Goal: Information Seeking & Learning: Learn about a topic

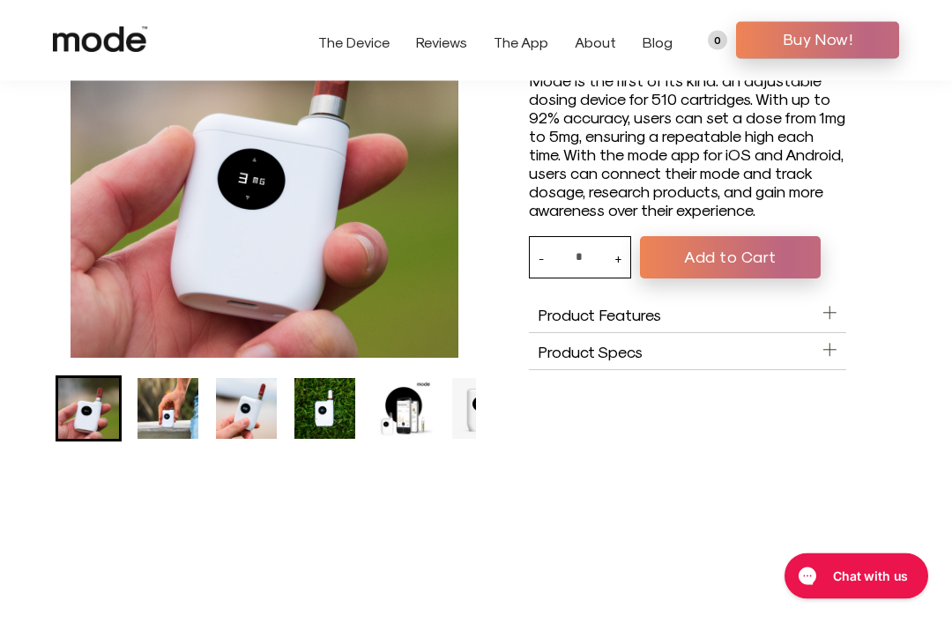
scroll to position [83, 0]
click at [189, 435] on img "Go to slide 2" at bounding box center [167, 408] width 61 height 61
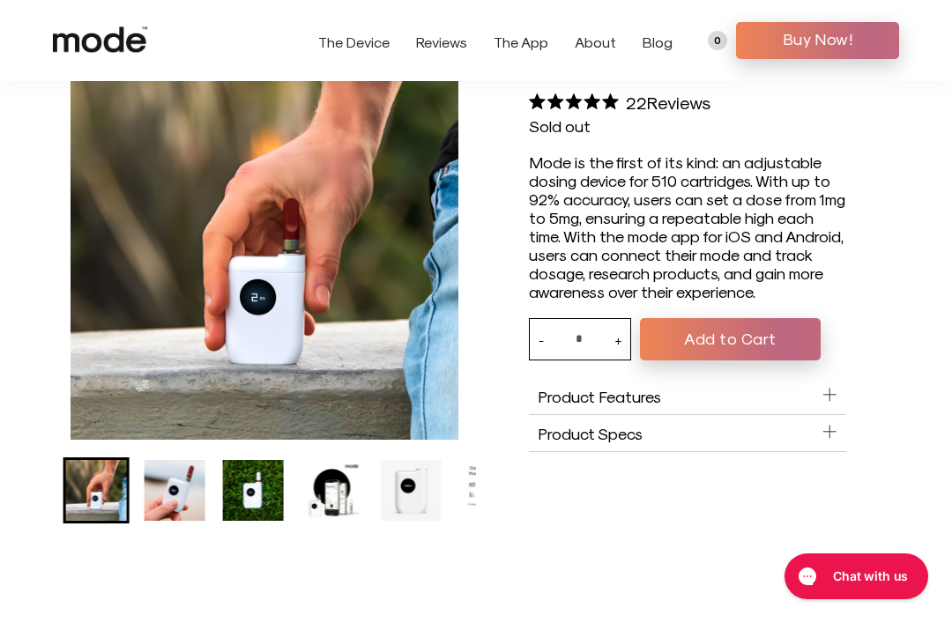
scroll to position [0, 0]
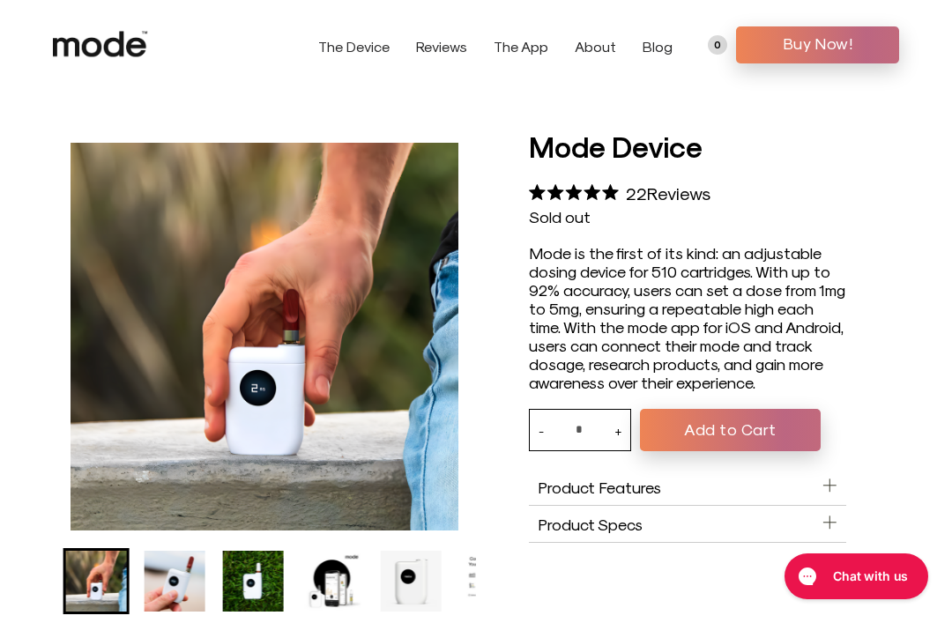
click at [524, 50] on link "The App" at bounding box center [521, 46] width 55 height 17
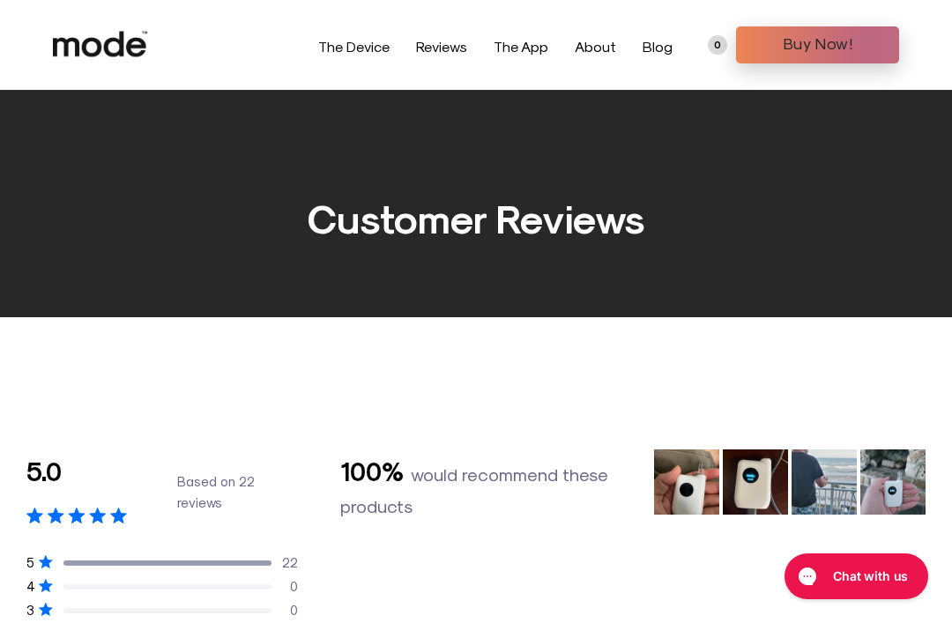
click at [372, 45] on link "The Device" at bounding box center [353, 46] width 71 height 17
